Goal: Transaction & Acquisition: Purchase product/service

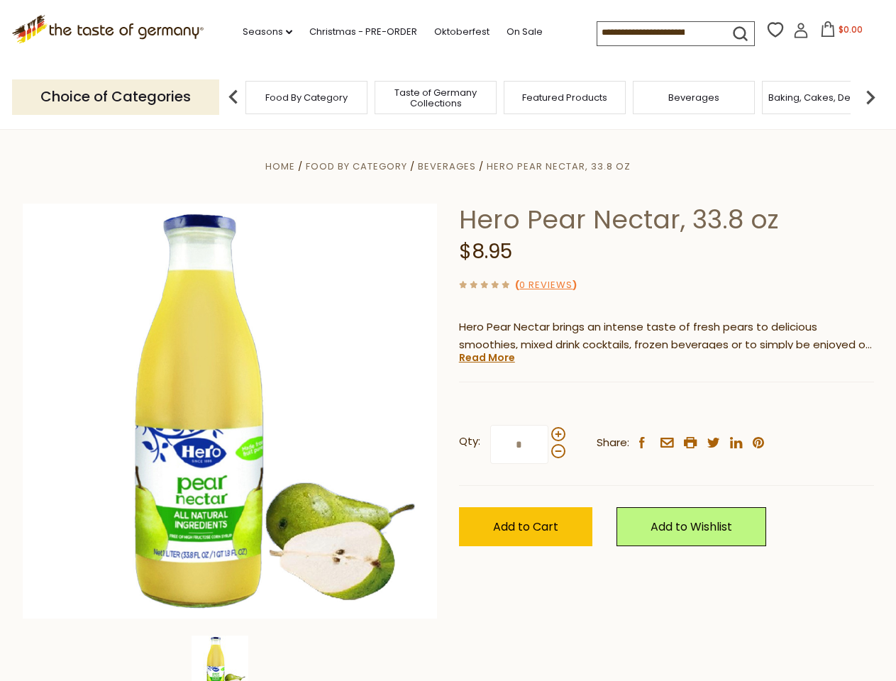
click at [447, 340] on div "Home Food By Category [GEOGRAPHIC_DATA] Hero Pear Nectar, 33.8 oz Hero Pear Nec…" at bounding box center [448, 430] width 872 height 546
click at [262, 32] on link "Seasons dropdown_arrow" at bounding box center [268, 32] width 50 height 16
click at [658, 33] on input at bounding box center [657, 32] width 120 height 20
click at [838, 33] on span "$0.00" at bounding box center [850, 29] width 24 height 12
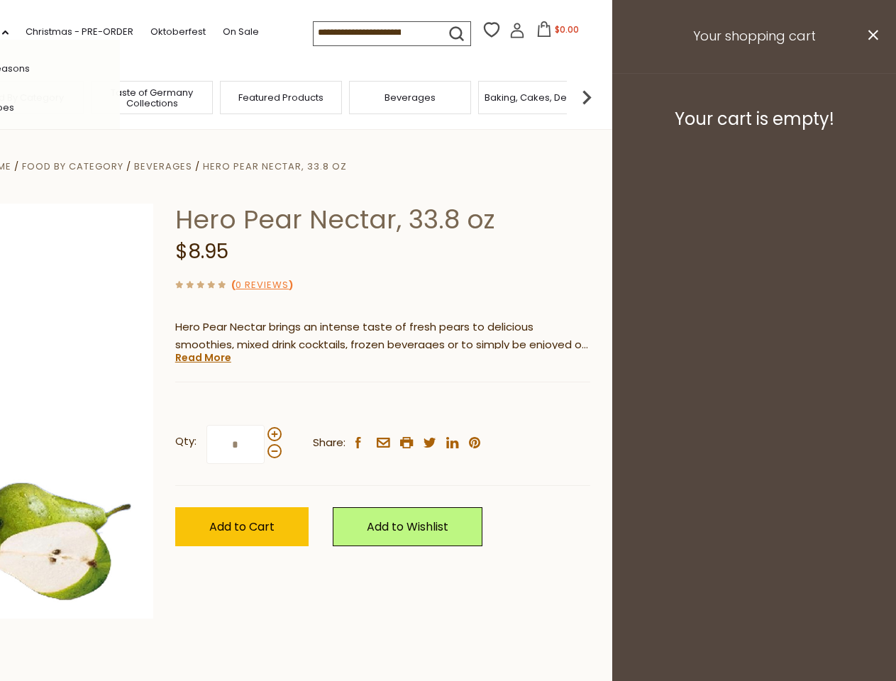
click at [120, 96] on div "All Seasons Recipes Game Day [DATE] [DATE] [DATE][PERSON_NAME] [DATE] Springfes…" at bounding box center [39, 340] width 161 height 601
click at [601, 96] on img at bounding box center [586, 97] width 28 height 28
click at [447, 405] on div "Qty: * Share: facebook email printer twitter linkedin pinterest" at bounding box center [382, 445] width 415 height 82
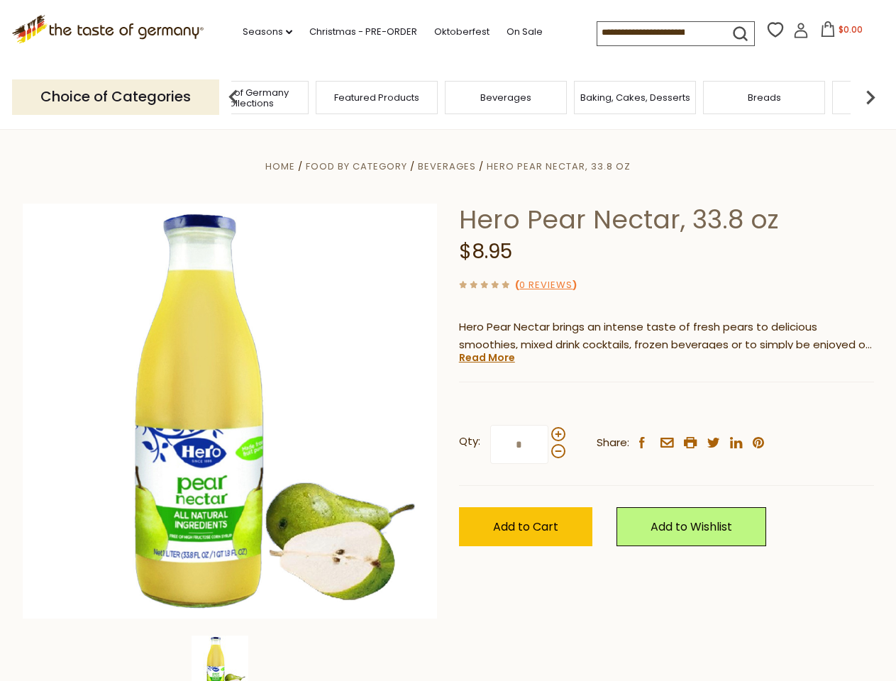
click at [230, 658] on img at bounding box center [219, 663] width 57 height 57
click at [486, 357] on link "Read More" at bounding box center [487, 357] width 56 height 14
